Goal: Task Accomplishment & Management: Manage account settings

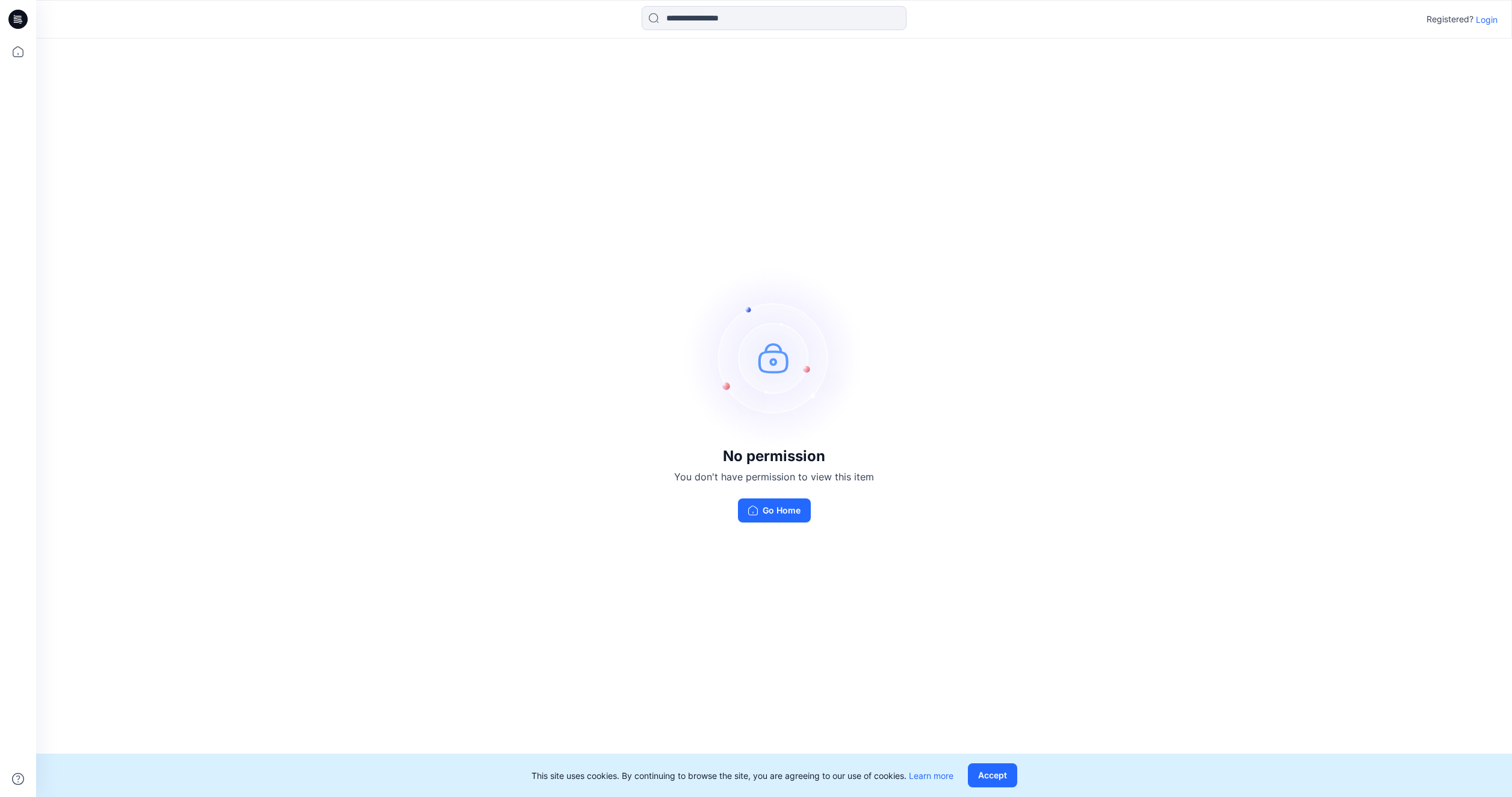
click at [1487, 20] on p "Login" at bounding box center [1486, 19] width 22 height 13
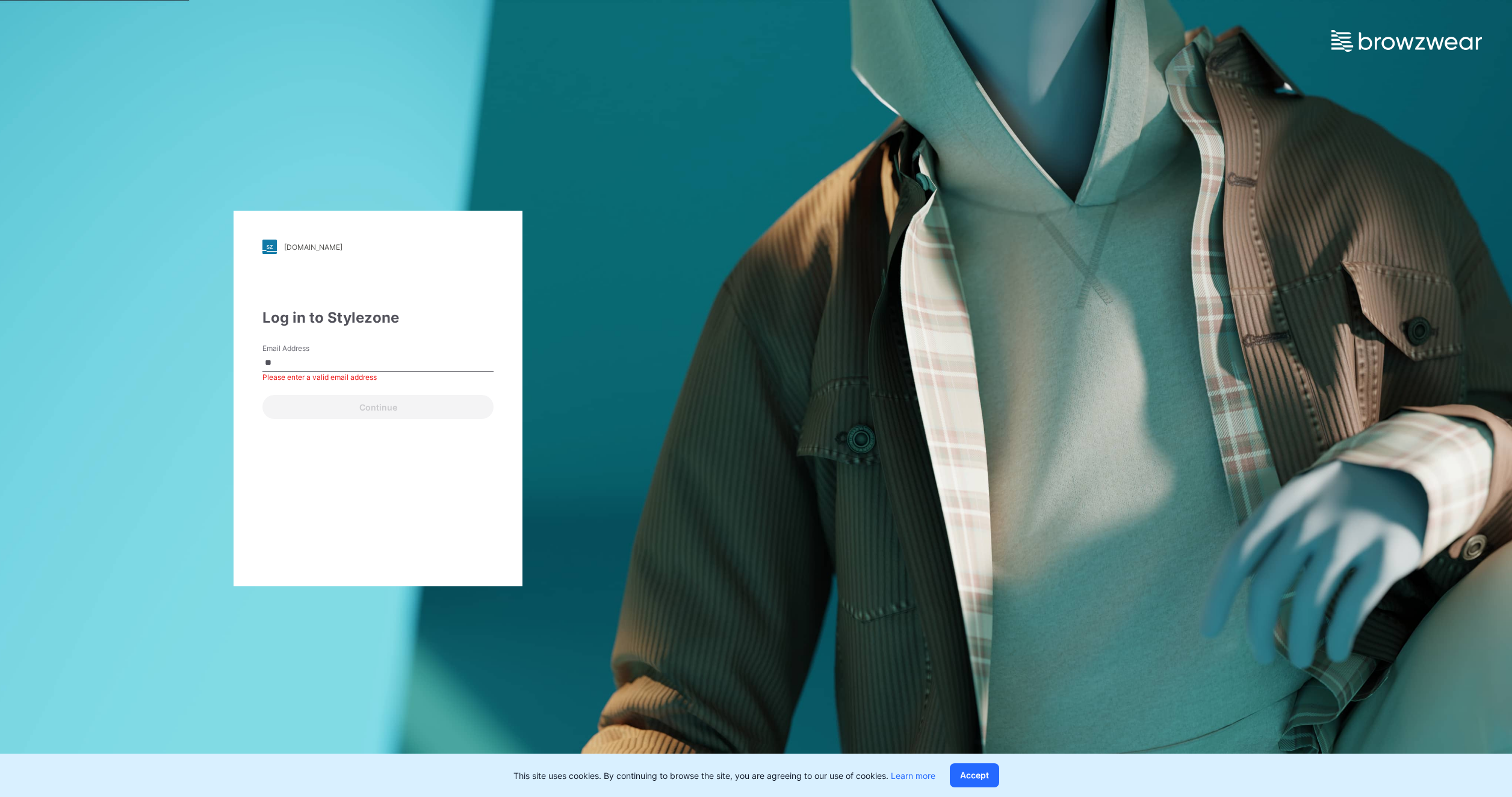
type input "*"
type input "**********"
click at [329, 407] on button "Continue" at bounding box center [378, 407] width 231 height 24
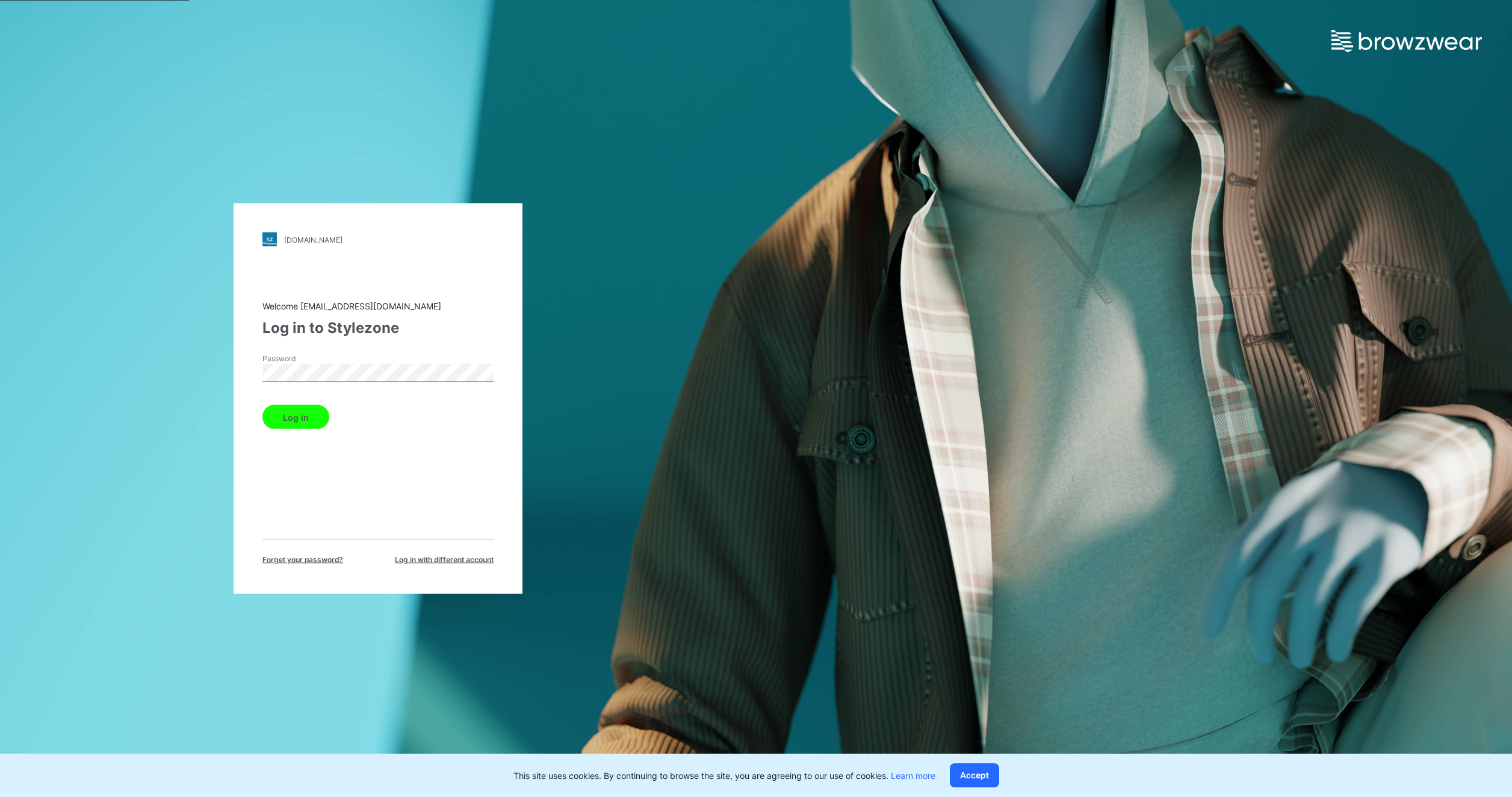
click at [297, 427] on button "Log in" at bounding box center [296, 417] width 67 height 24
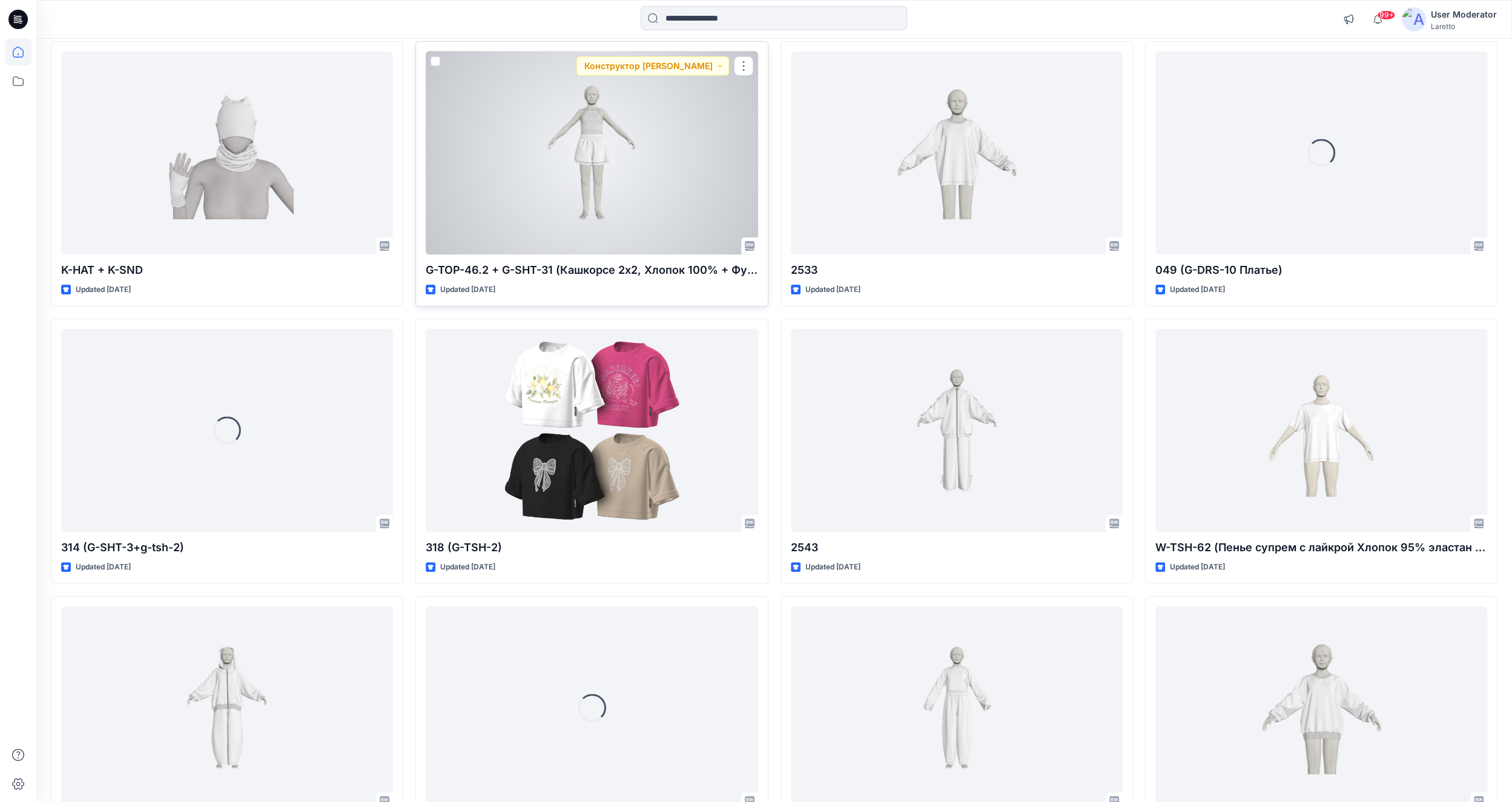
scroll to position [363, 0]
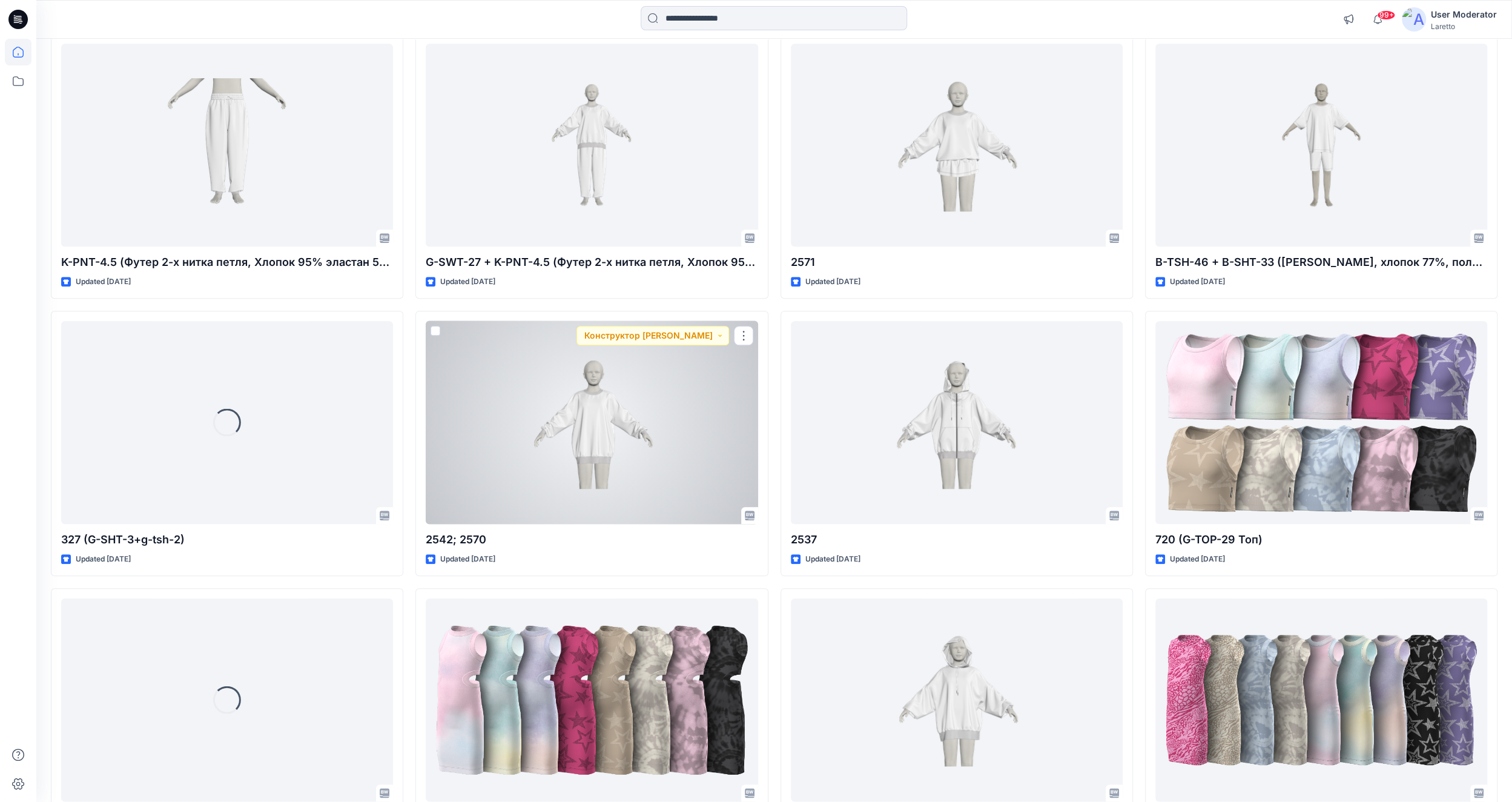
scroll to position [1077, 0]
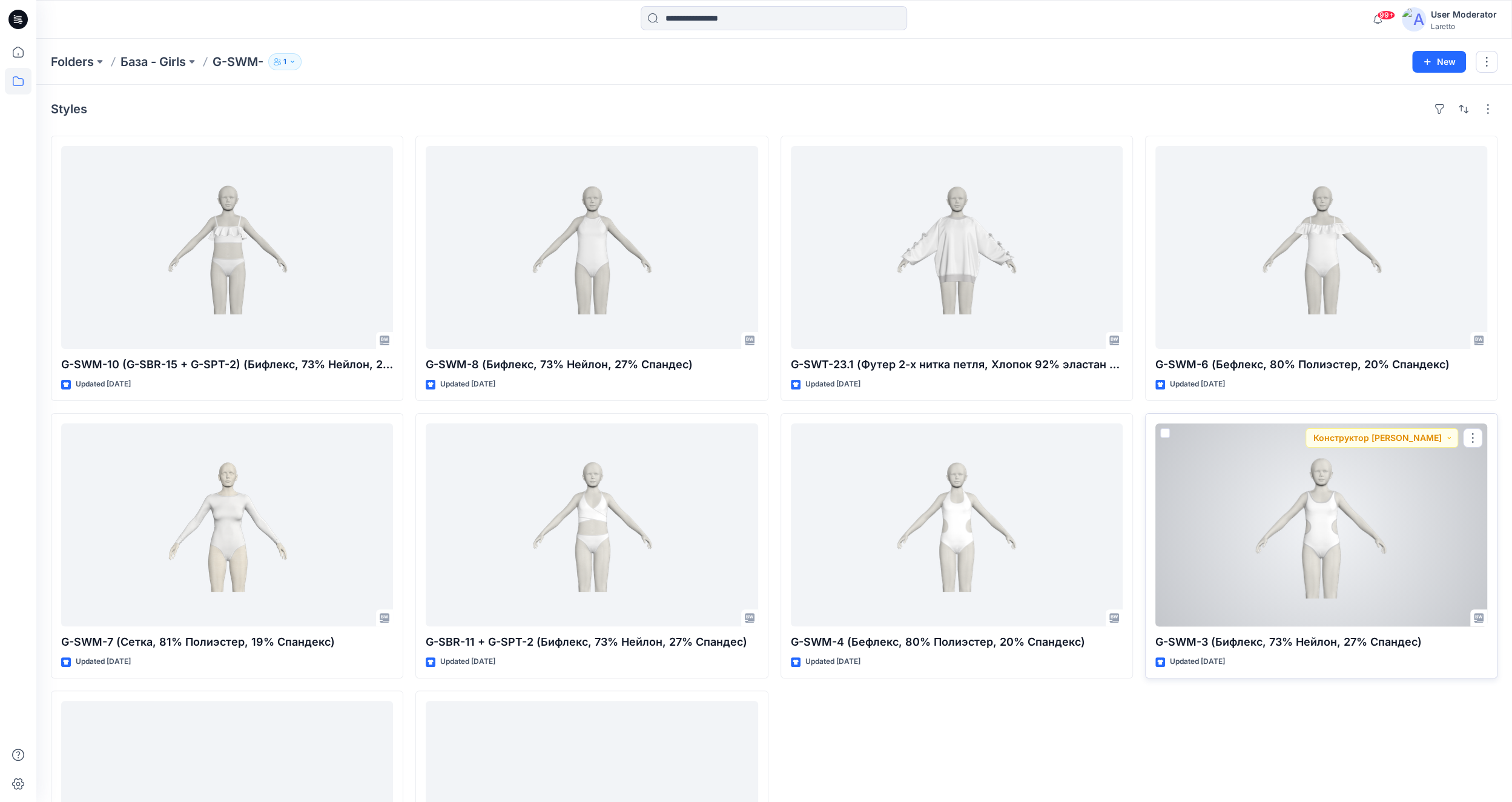
click at [1331, 537] on div at bounding box center [1322, 525] width 332 height 203
